Goal: Transaction & Acquisition: Purchase product/service

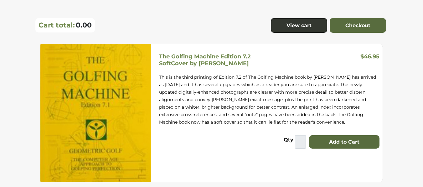
scroll to position [50, 0]
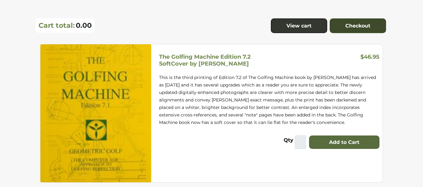
click at [349, 30] on link "Checkout" at bounding box center [357, 25] width 56 height 15
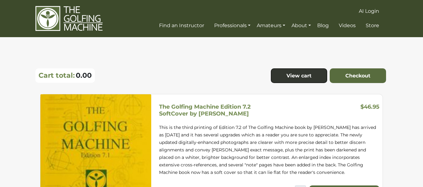
scroll to position [50, 0]
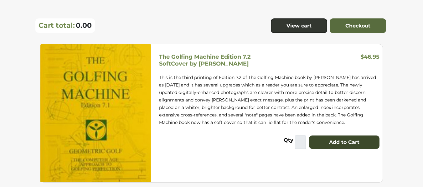
click at [321, 139] on button "Add to Cart" at bounding box center [344, 143] width 70 height 14
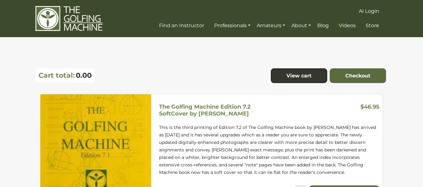
scroll to position [50, 0]
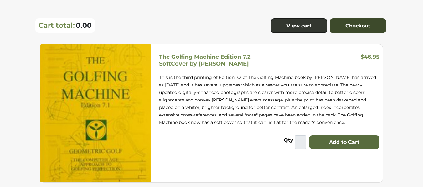
click at [347, 25] on link "Checkout" at bounding box center [357, 25] width 56 height 15
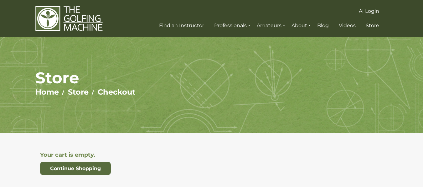
scroll to position [98, 0]
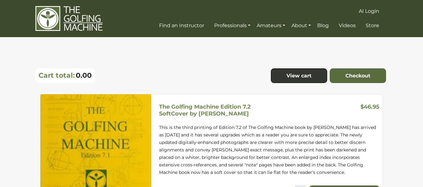
scroll to position [50, 0]
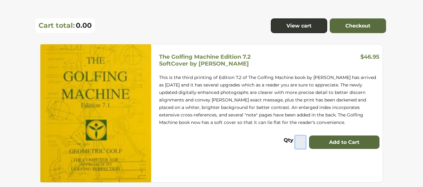
click at [296, 144] on input "*" at bounding box center [300, 143] width 11 height 14
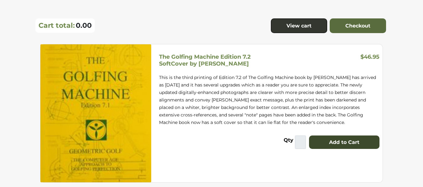
click at [338, 142] on button "Add to Cart" at bounding box center [344, 143] width 70 height 14
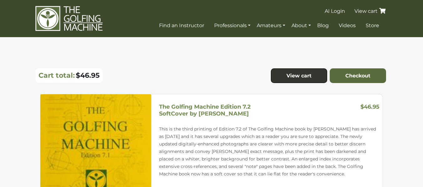
scroll to position [50, 0]
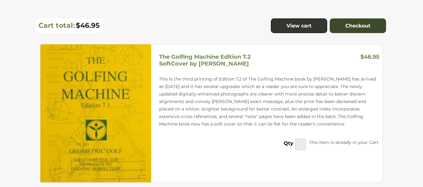
click at [343, 23] on link "Checkout" at bounding box center [357, 25] width 56 height 15
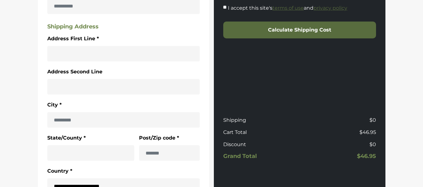
scroll to position [222, 0]
